Goal: Task Accomplishment & Management: Use online tool/utility

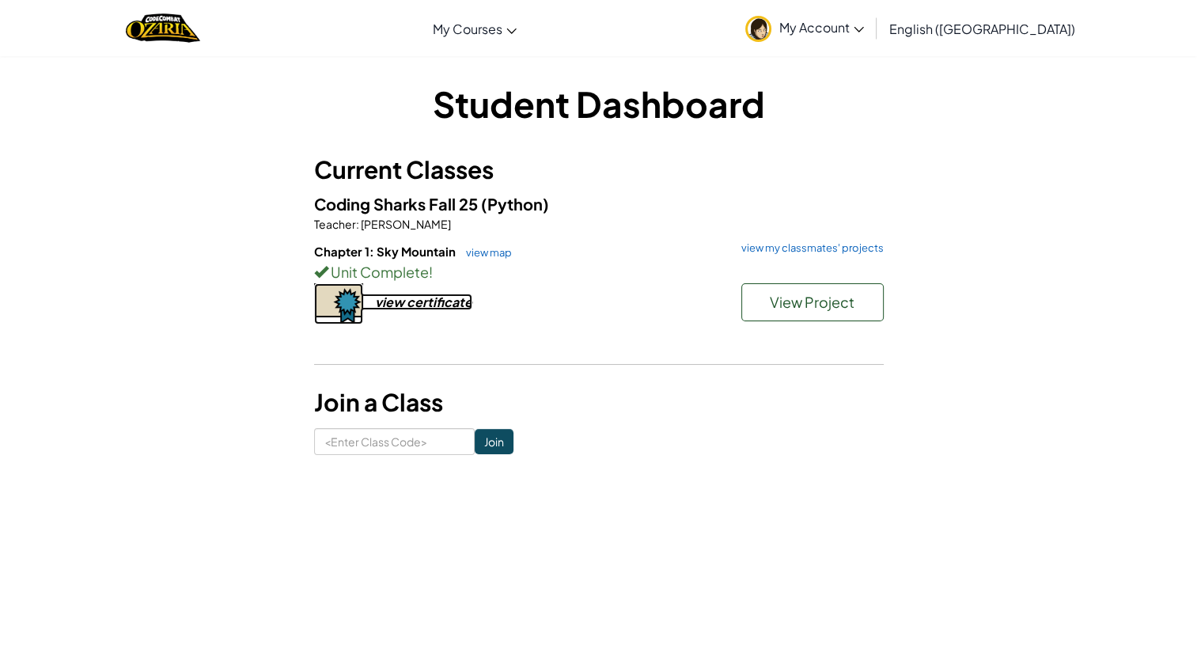
click at [426, 307] on div "view certificate" at bounding box center [423, 302] width 97 height 17
click at [783, 245] on link "view my classmates' projects" at bounding box center [809, 248] width 150 height 10
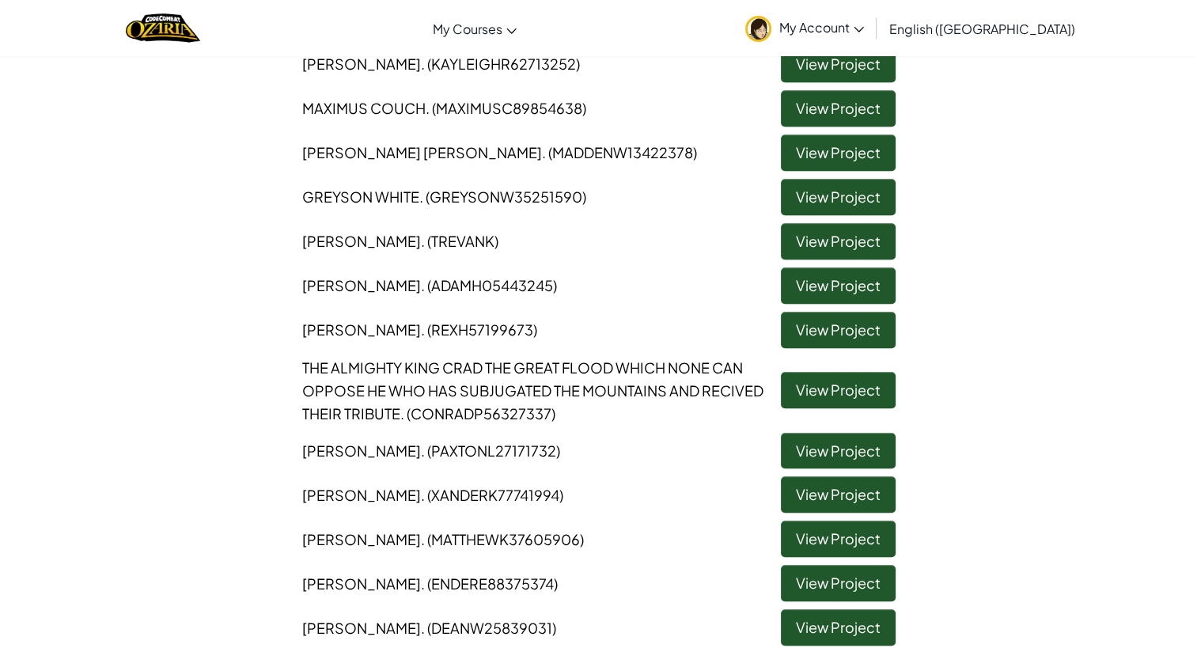
scroll to position [1090, 0]
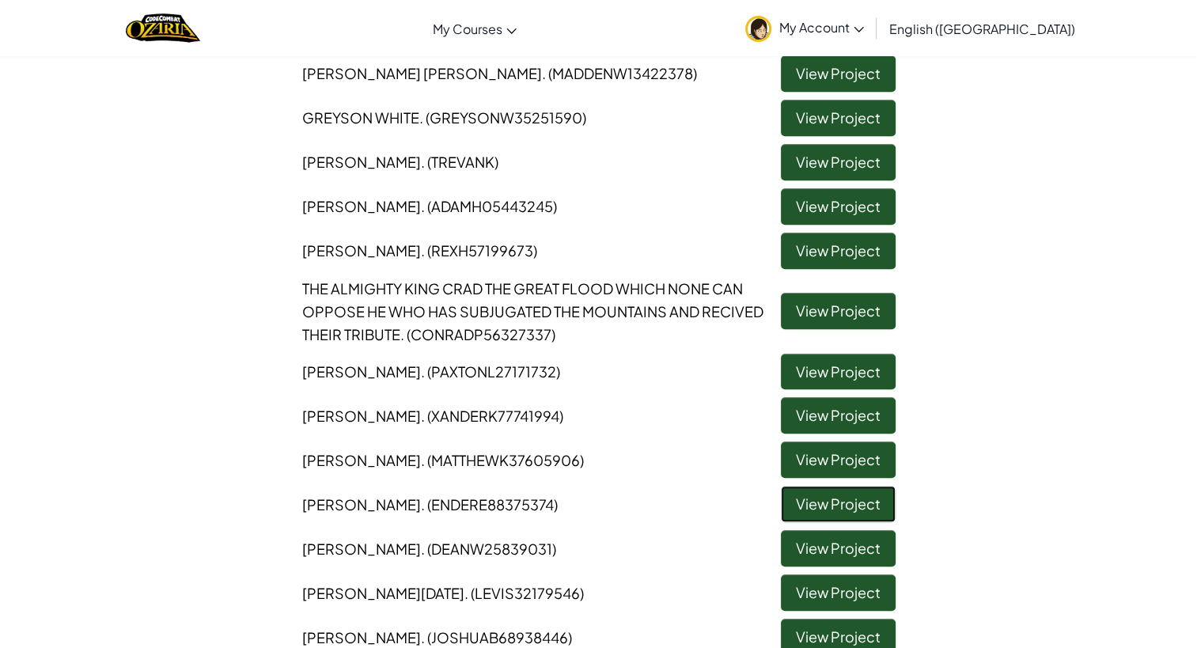
click at [800, 502] on link "View Project" at bounding box center [838, 504] width 115 height 36
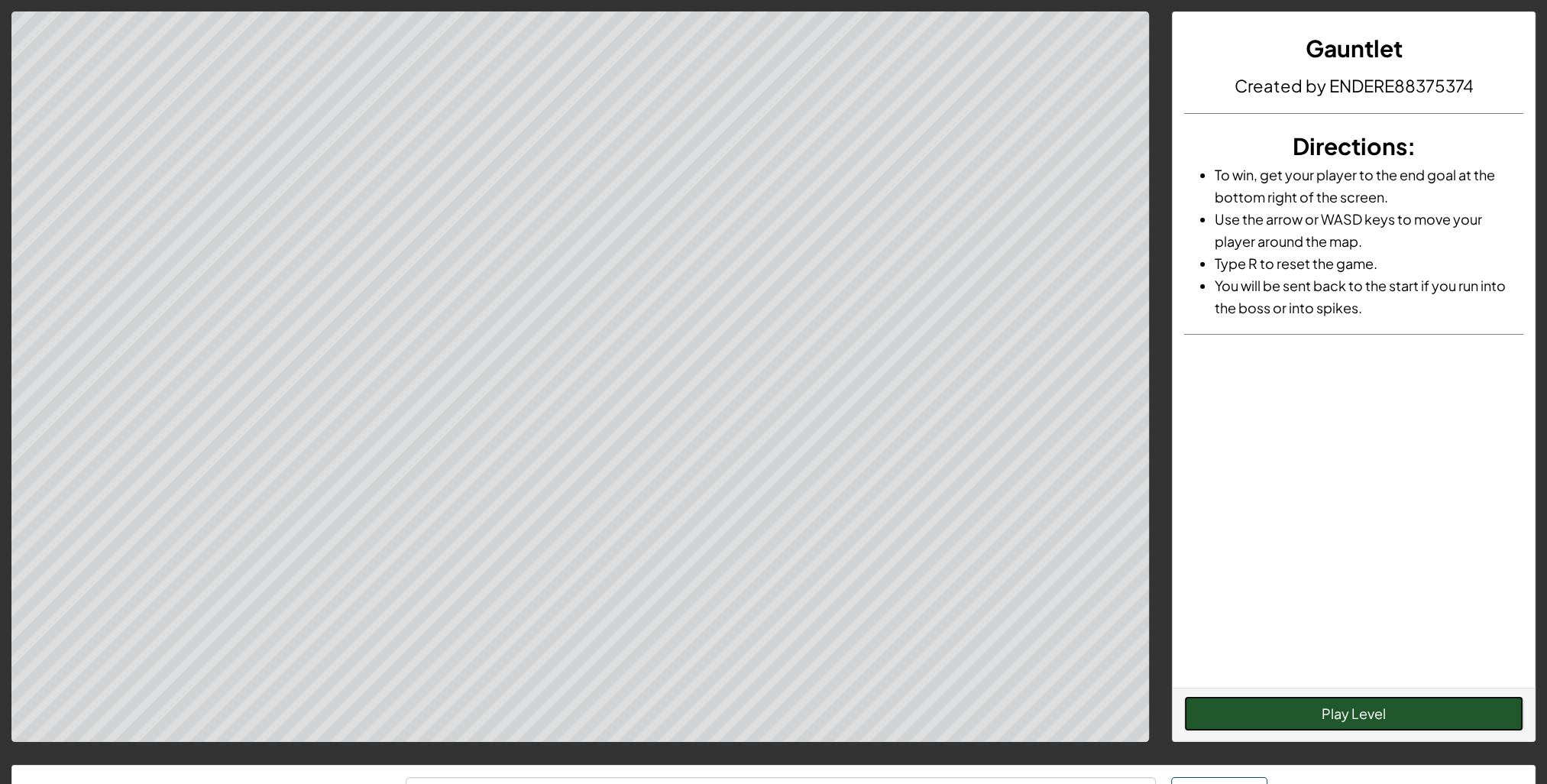
click at [1155, 636] on button "Play Level" at bounding box center [1354, 714] width 339 height 35
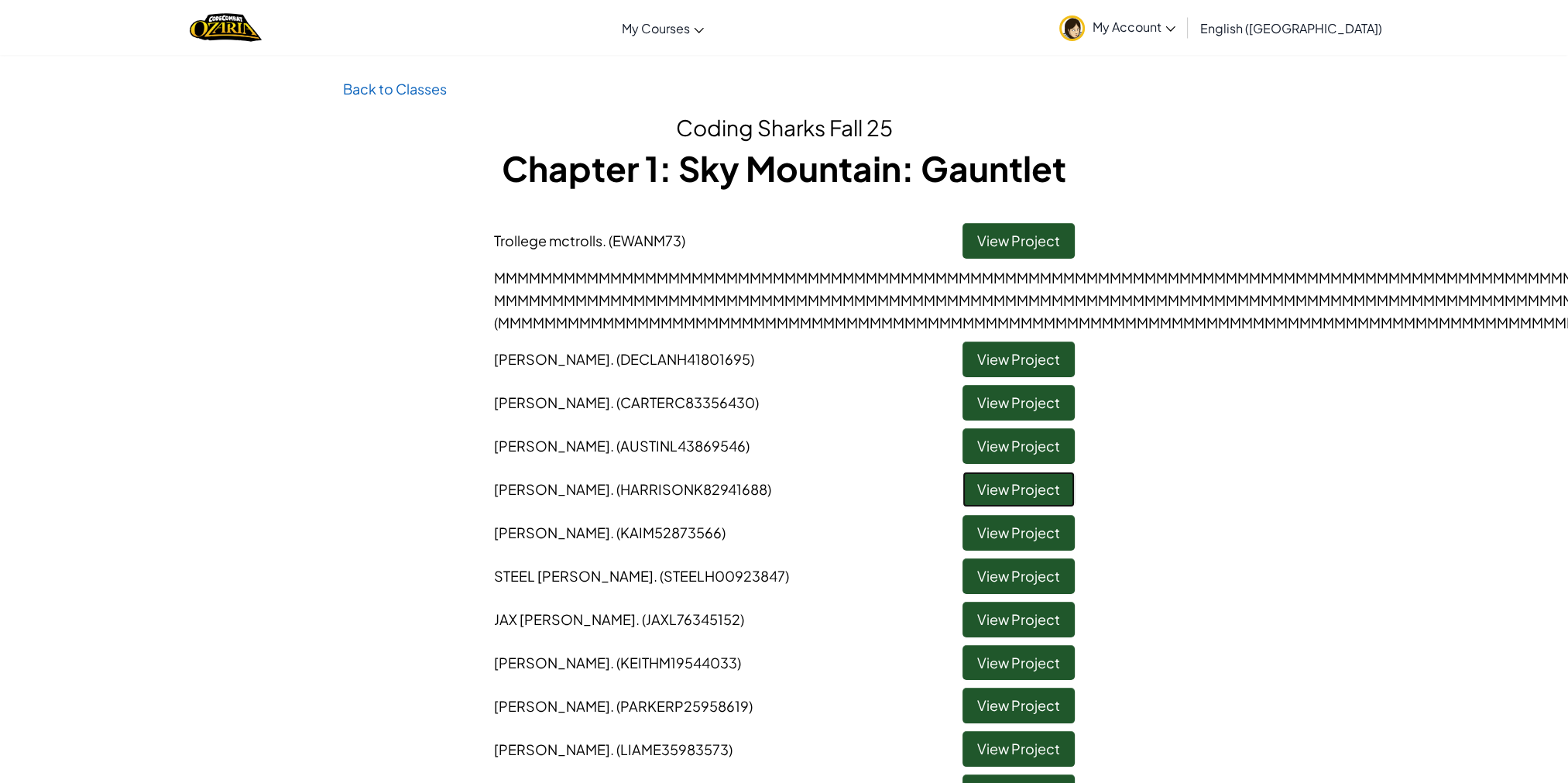
click at [987, 488] on link "View Project" at bounding box center [1019, 489] width 113 height 35
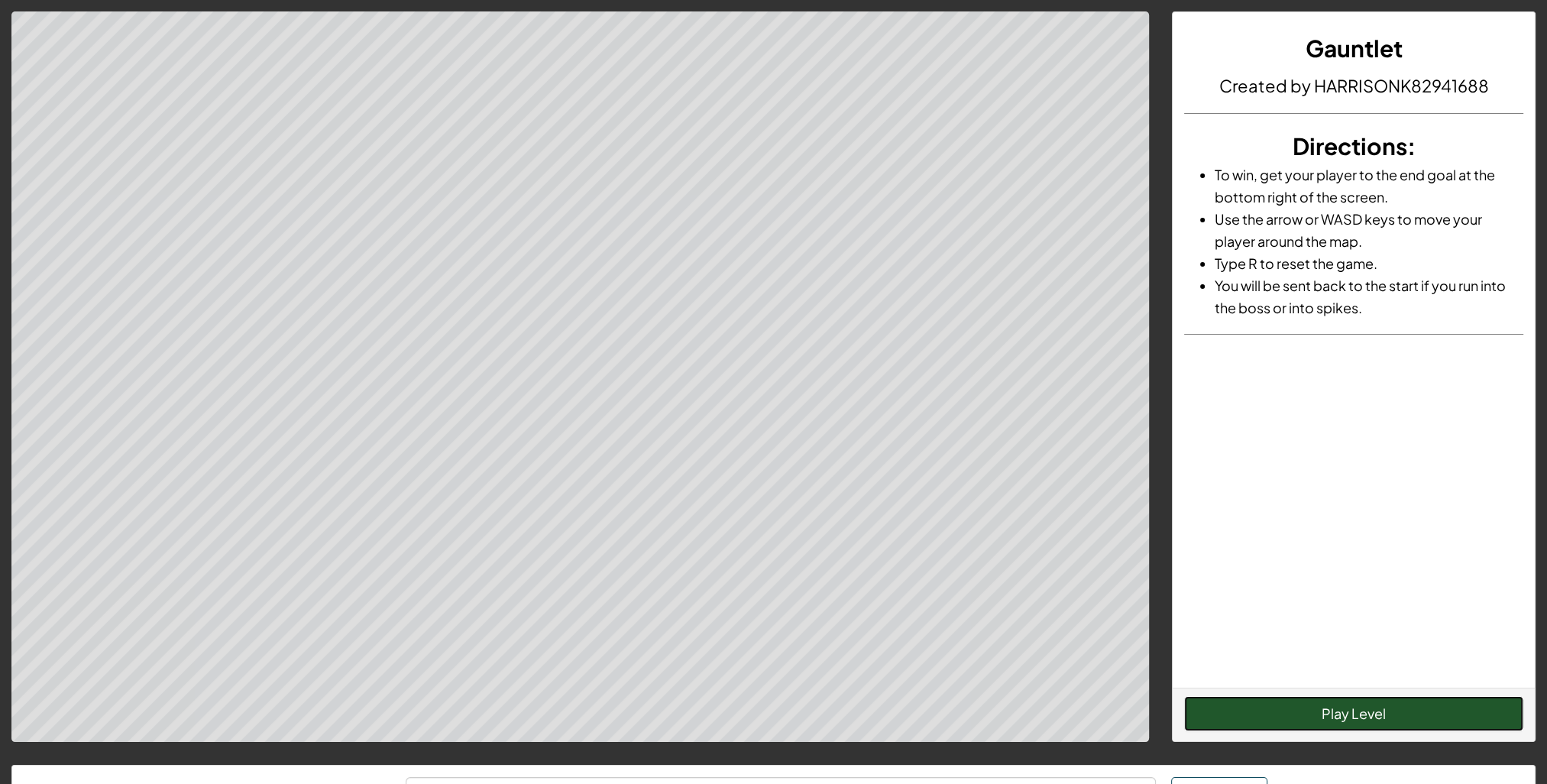
click at [1155, 636] on button "Play Level" at bounding box center [1354, 714] width 339 height 35
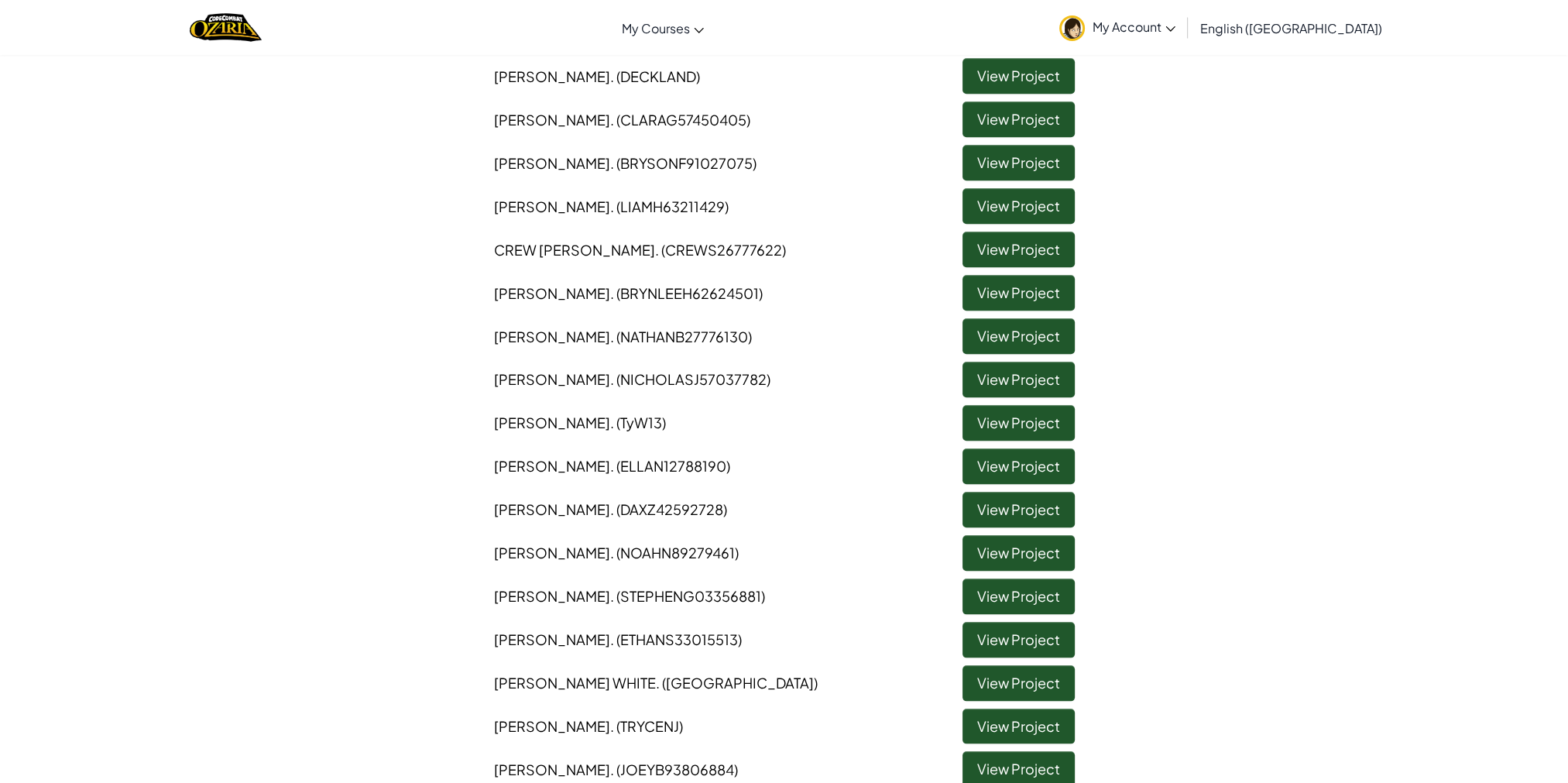
scroll to position [1549, 0]
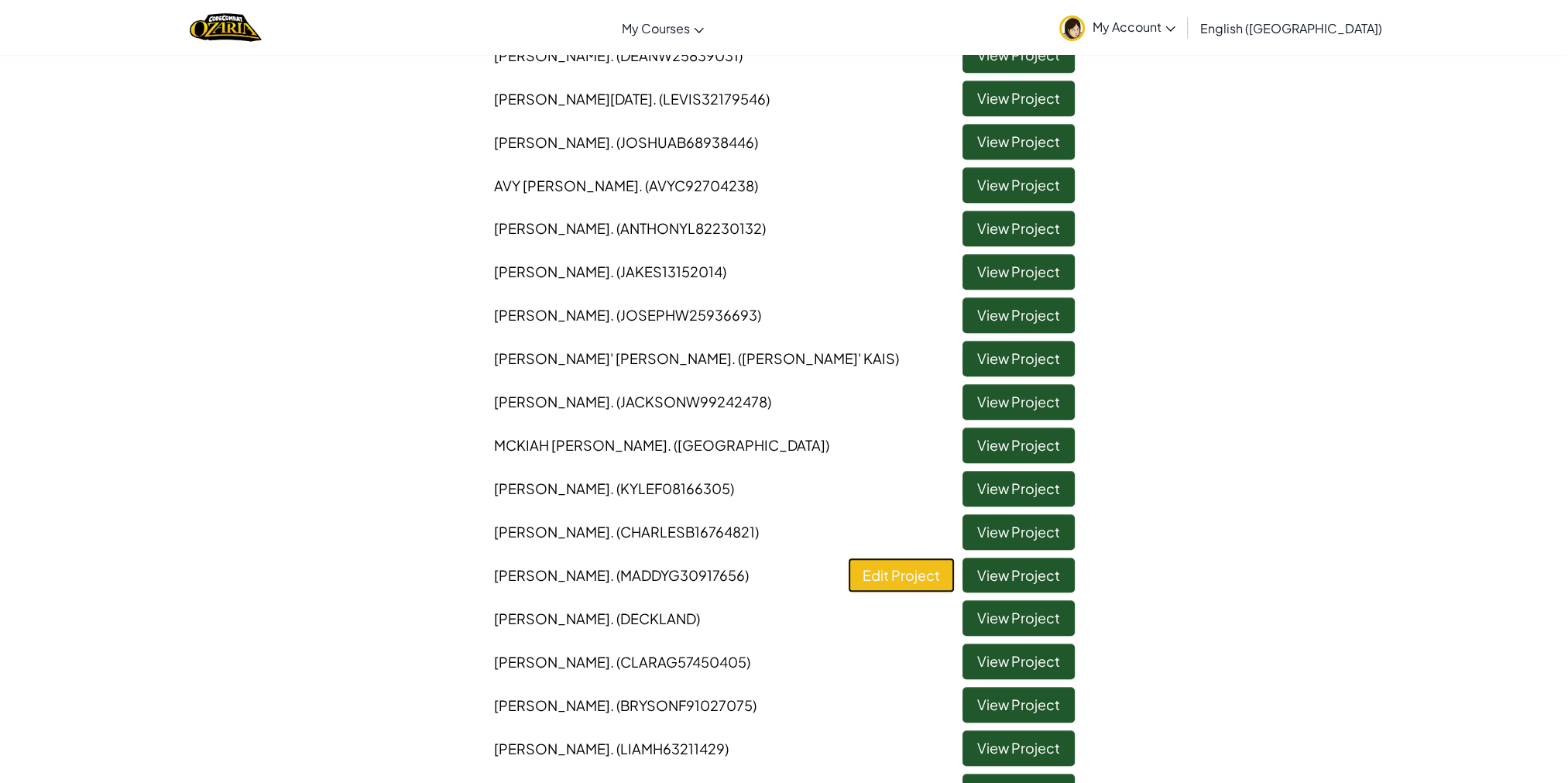
click at [911, 581] on link "Edit Project" at bounding box center [900, 576] width 107 height 35
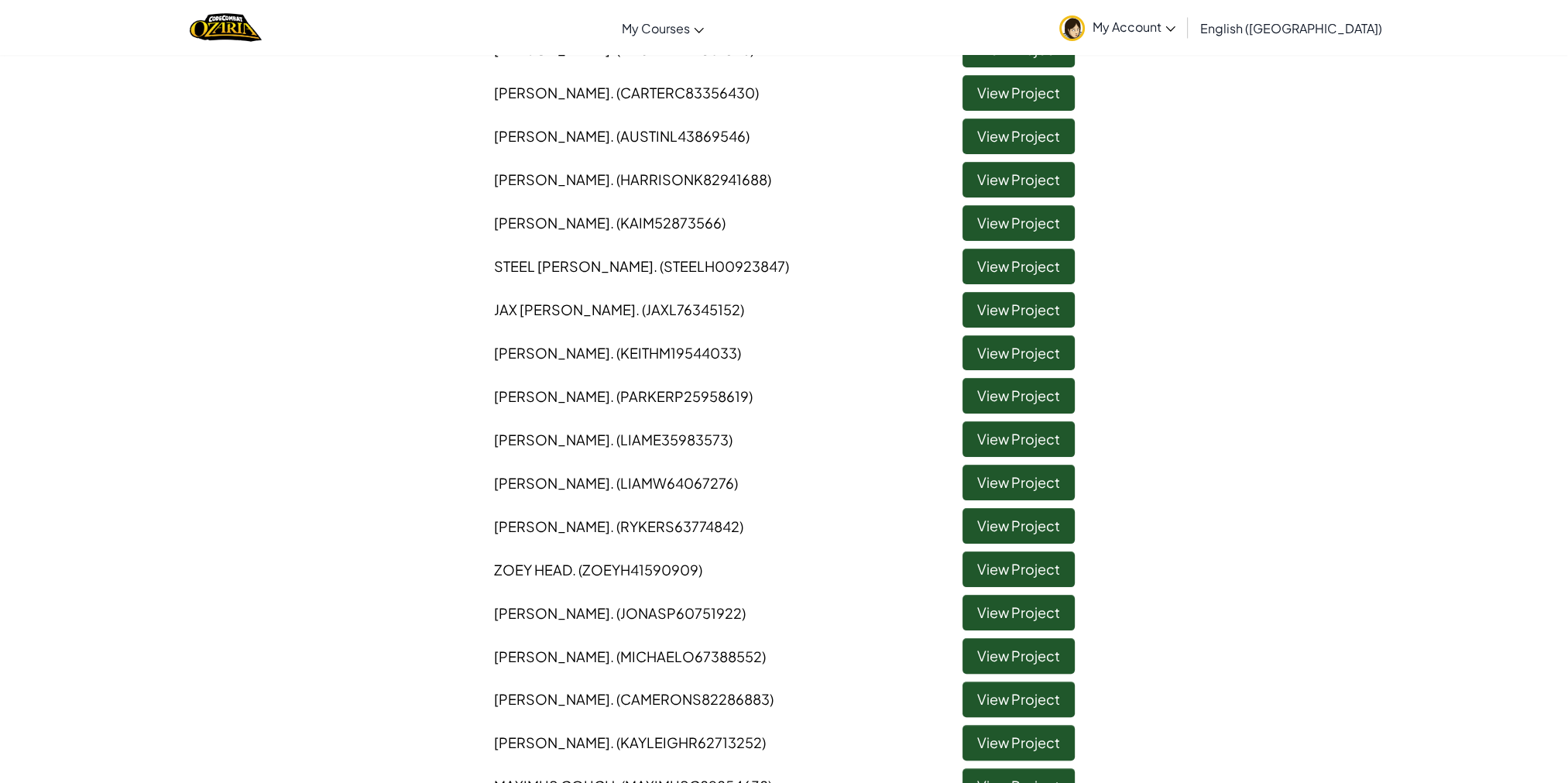
scroll to position [852, 0]
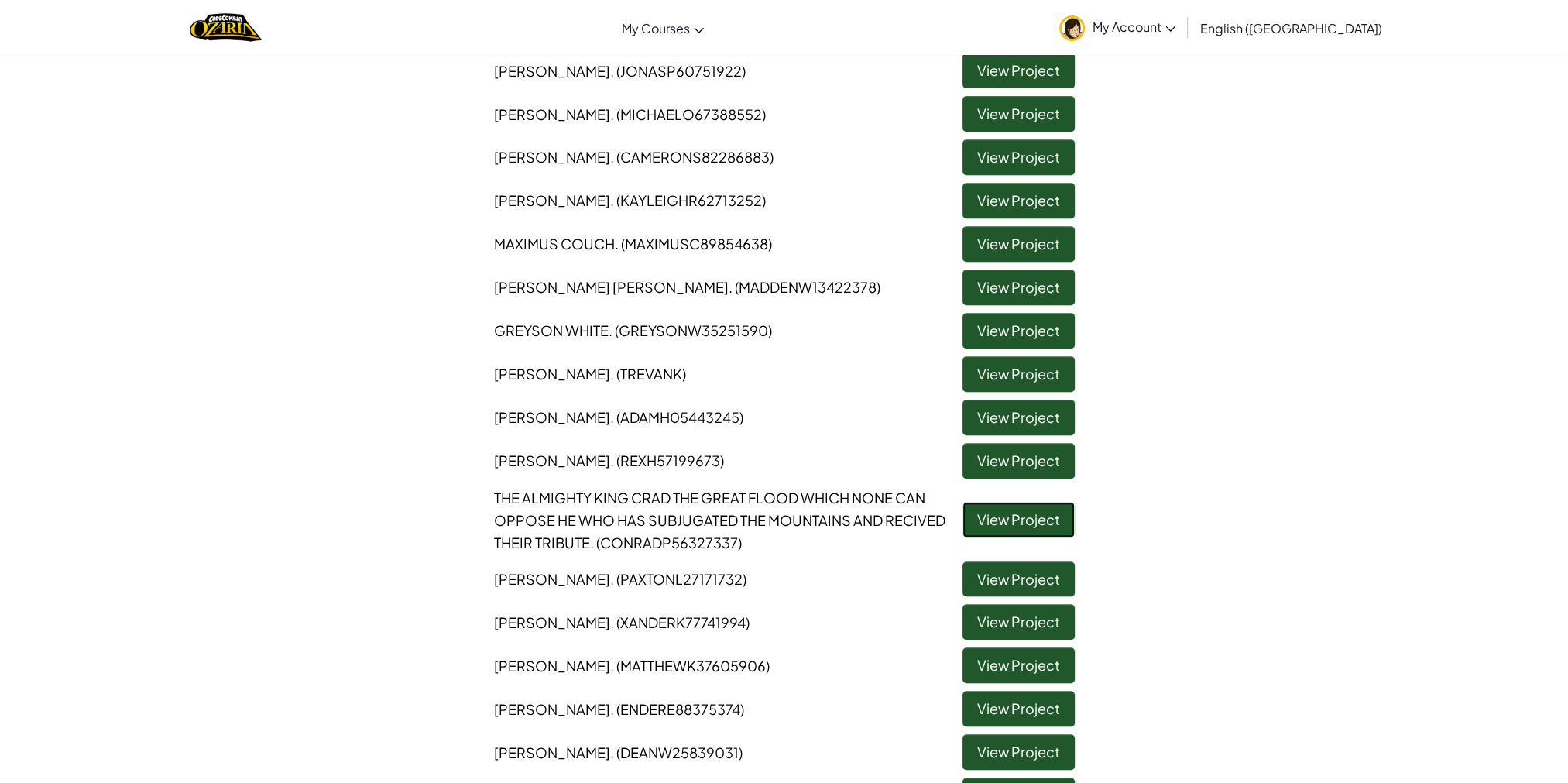
click at [980, 524] on link "View Project" at bounding box center [1019, 520] width 113 height 35
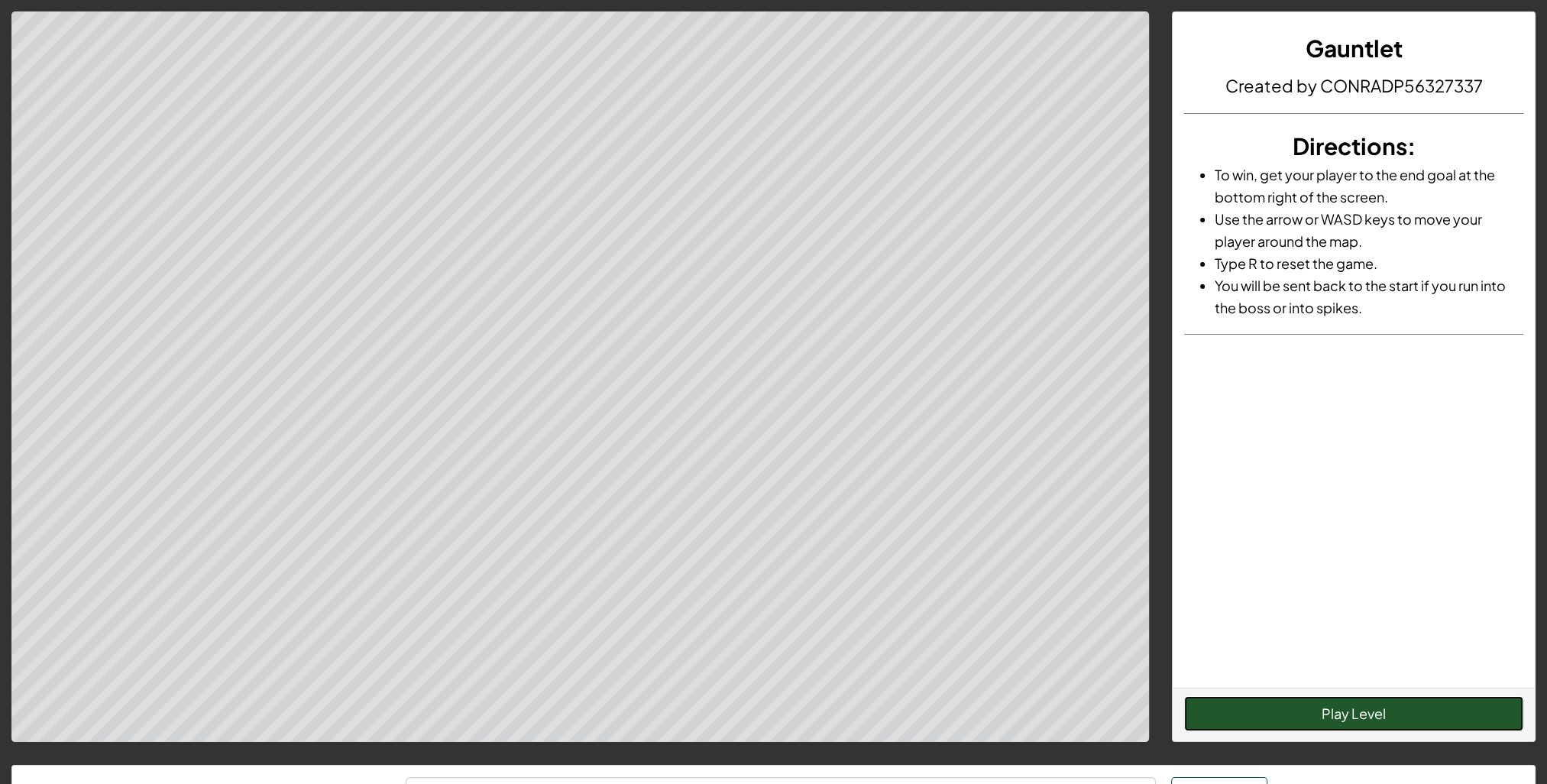
drag, startPoint x: 1410, startPoint y: 698, endPoint x: 1437, endPoint y: 645, distance: 59.5
click at [1155, 636] on div "Gauntlet Created by CONRADP56327337 Directions : To win, get your player to the…" at bounding box center [1354, 377] width 364 height 730
click at [1155, 636] on button "Play Level" at bounding box center [1354, 714] width 339 height 35
